Goal: Check status: Check status

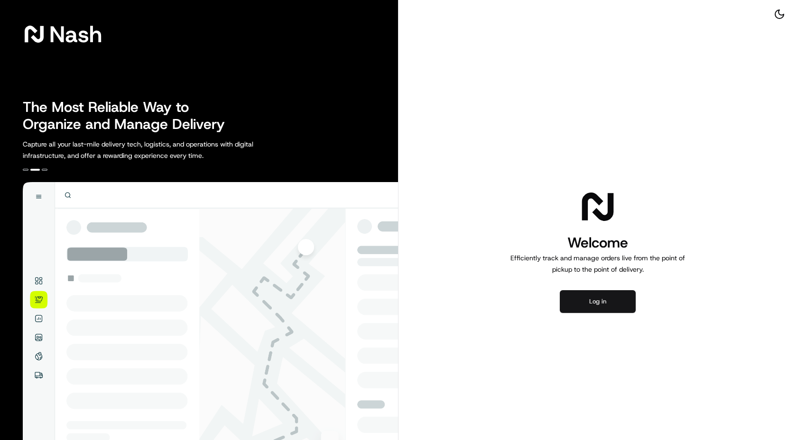
click at [605, 297] on button "Log in" at bounding box center [597, 301] width 76 height 23
click at [605, 296] on button "Log in" at bounding box center [597, 301] width 76 height 23
